Goal: Share content

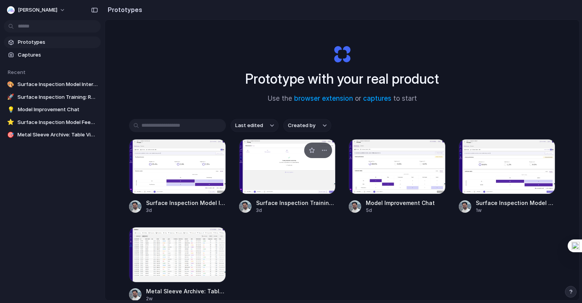
click at [291, 204] on span "Surface Inspection Training: Restart with HPS" at bounding box center [296, 203] width 80 height 8
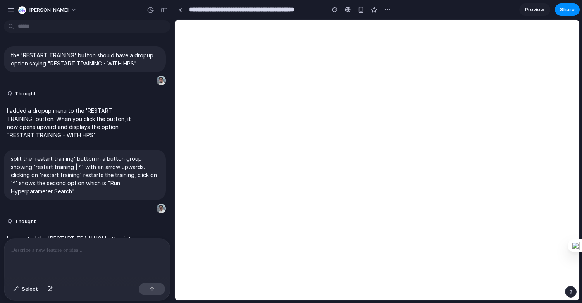
scroll to position [427, 0]
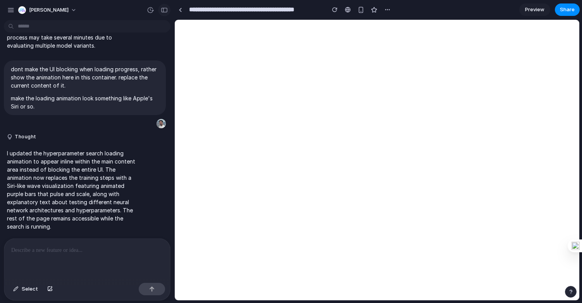
click at [167, 9] on div "button" at bounding box center [164, 9] width 7 height 5
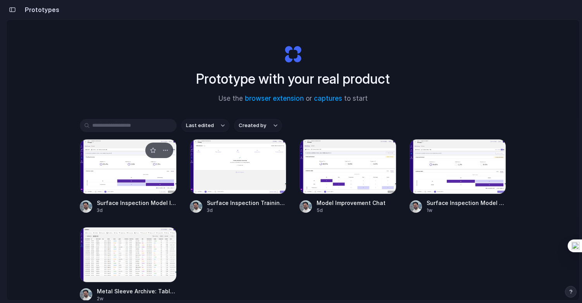
click at [118, 167] on div at bounding box center [128, 166] width 97 height 55
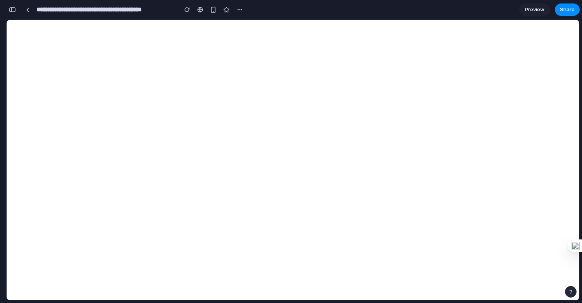
scroll to position [598, 0]
click at [565, 9] on span "Share" at bounding box center [567, 10] width 15 height 8
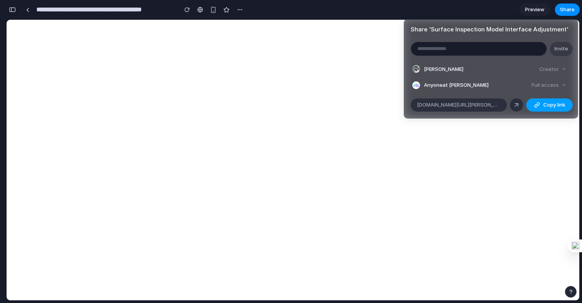
click at [551, 107] on span "Copy link" at bounding box center [554, 105] width 22 height 8
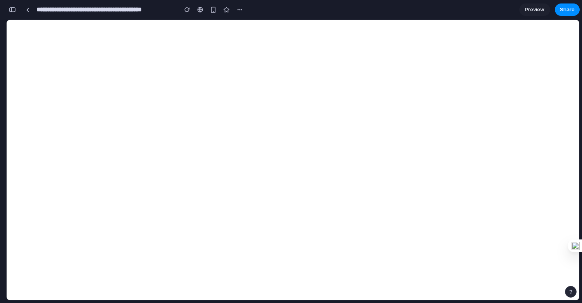
click at [72, 97] on div "Share ' Surface Inspection Model Interface Adjustment ' Invite Behar Veliqi Cre…" at bounding box center [291, 151] width 582 height 303
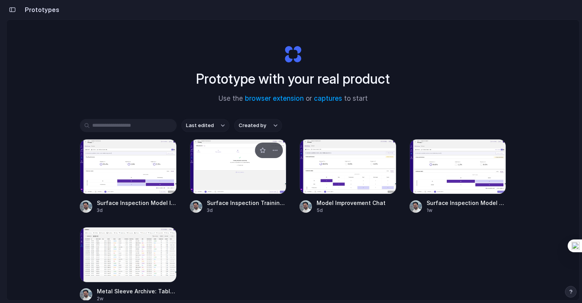
click at [225, 163] on div at bounding box center [238, 166] width 97 height 55
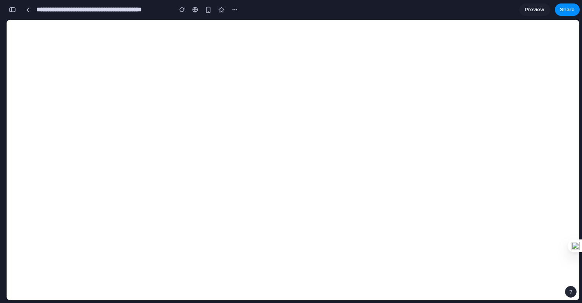
scroll to position [972, 0]
click at [536, 11] on span "Preview" at bounding box center [534, 10] width 19 height 8
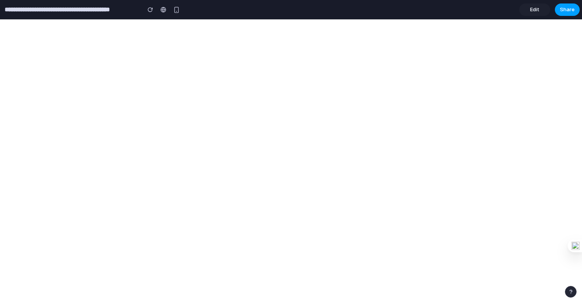
click at [565, 8] on span "Share" at bounding box center [567, 10] width 15 height 8
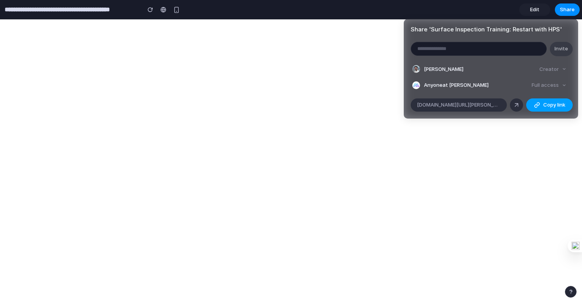
click at [546, 103] on span "Copy link" at bounding box center [554, 105] width 22 height 8
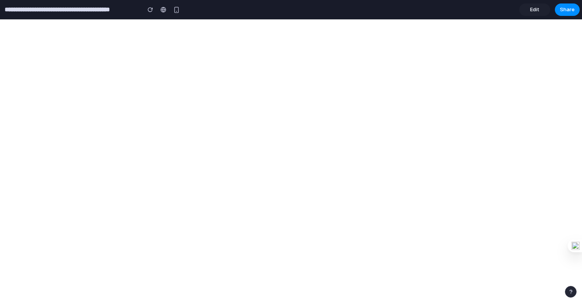
click at [280, 156] on div "Share ' Surface Inspection Training: Restart with HPS ' Invite Behar Veliqi Cre…" at bounding box center [291, 151] width 582 height 303
